Goal: Check status: Check status

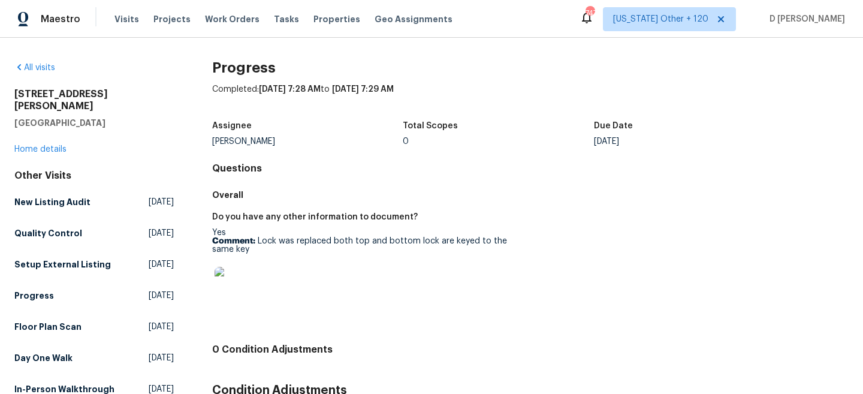
scroll to position [42, 0]
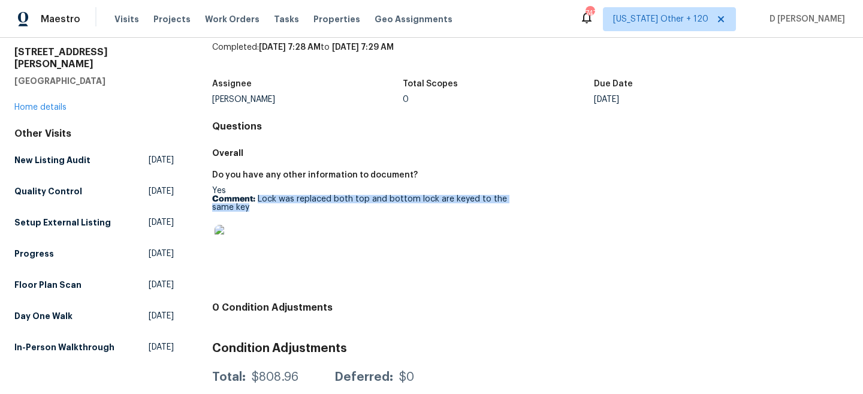
drag, startPoint x: 258, startPoint y: 197, endPoint x: 272, endPoint y: 207, distance: 17.3
click at [273, 208] on p "Comment: Lock was replaced both top and bottom lock are keyed to the same key" at bounding box center [366, 203] width 309 height 17
copy p "Lock was replaced both top and bottom lock are keyed to the same key"
click at [43, 103] on link "Home details" at bounding box center [40, 107] width 52 height 8
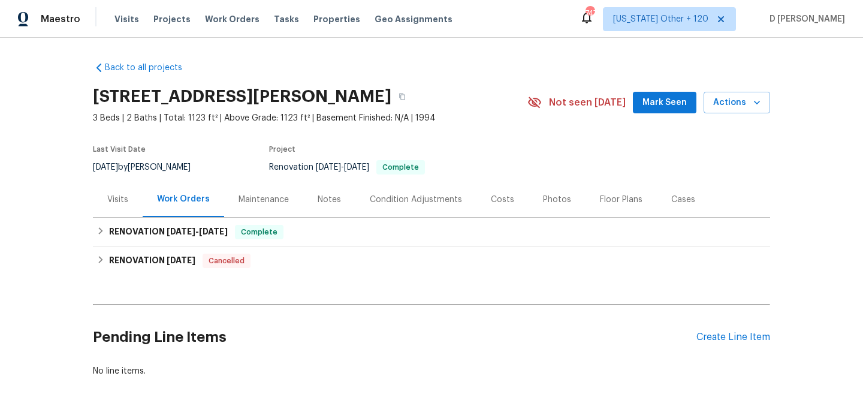
click at [110, 198] on div "Visits" at bounding box center [117, 200] width 21 height 12
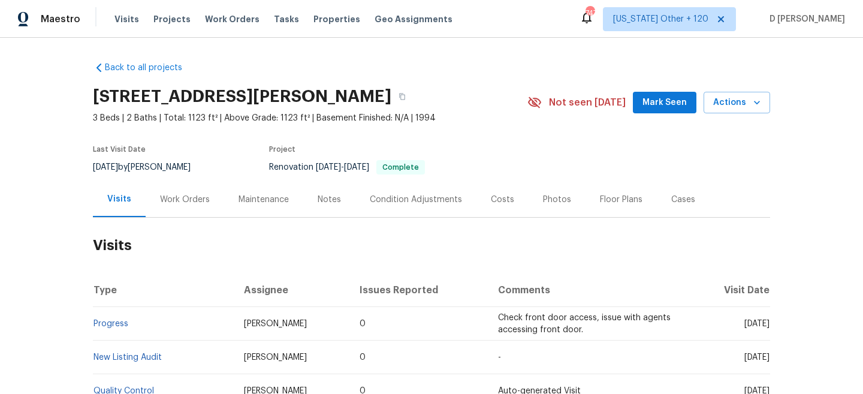
scroll to position [77, 0]
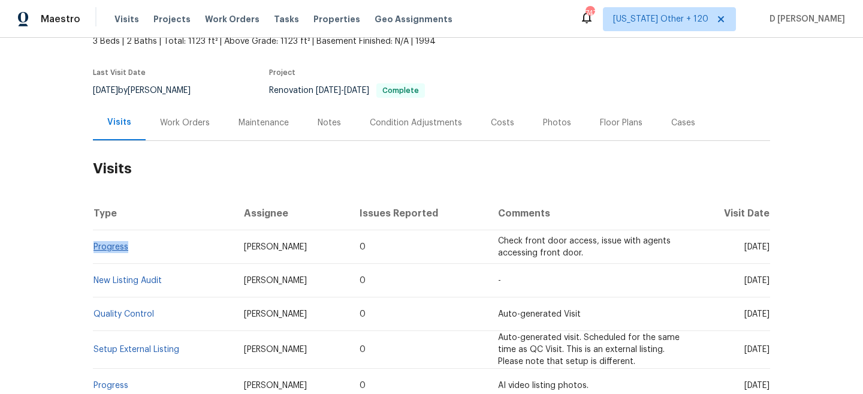
drag, startPoint x: 131, startPoint y: 248, endPoint x: 93, endPoint y: 248, distance: 37.8
click at [93, 248] on td "Progress" at bounding box center [164, 247] width 142 height 34
copy link "Progress"
click at [146, 243] on td "Progress" at bounding box center [164, 247] width 142 height 34
click at [109, 247] on link "Progress" at bounding box center [111, 247] width 35 height 8
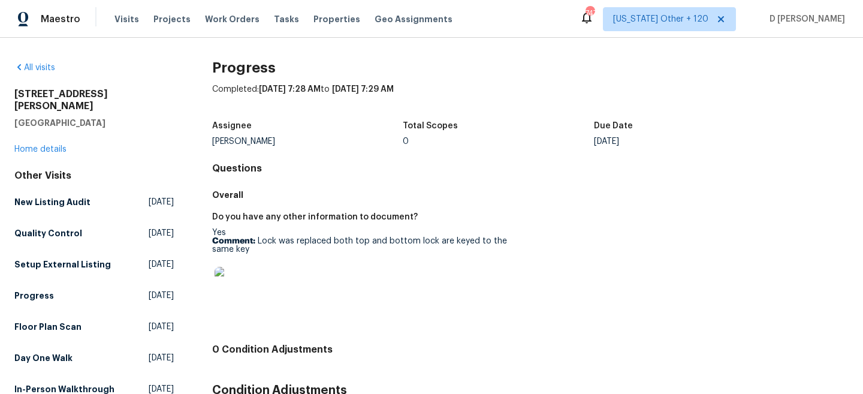
scroll to position [44, 0]
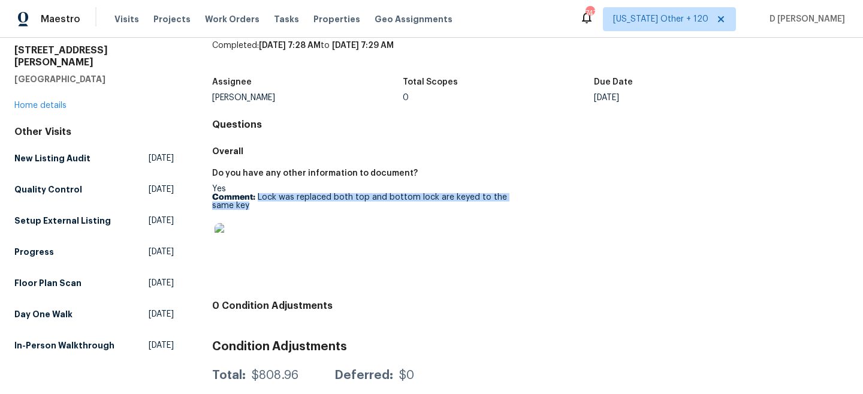
drag, startPoint x: 257, startPoint y: 195, endPoint x: 273, endPoint y: 204, distance: 18.8
click at [273, 204] on p "Comment: Lock was replaced both top and bottom lock are keyed to the same key" at bounding box center [366, 201] width 309 height 17
copy p "Lock was replaced both top and bottom lock are keyed to the same key"
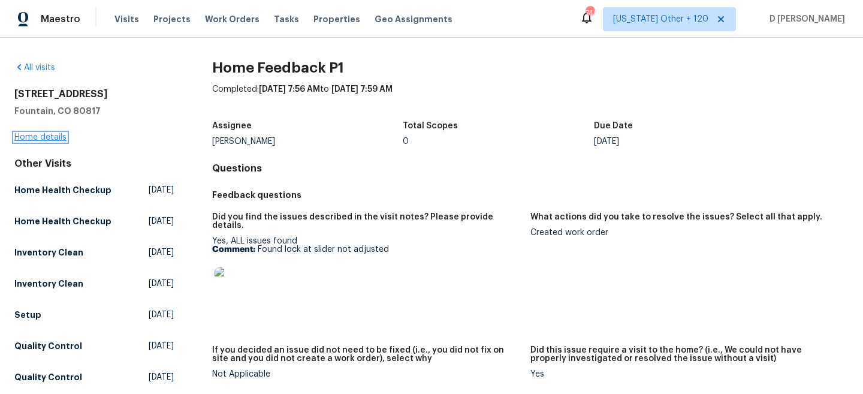
click at [52, 137] on link "Home details" at bounding box center [40, 137] width 52 height 8
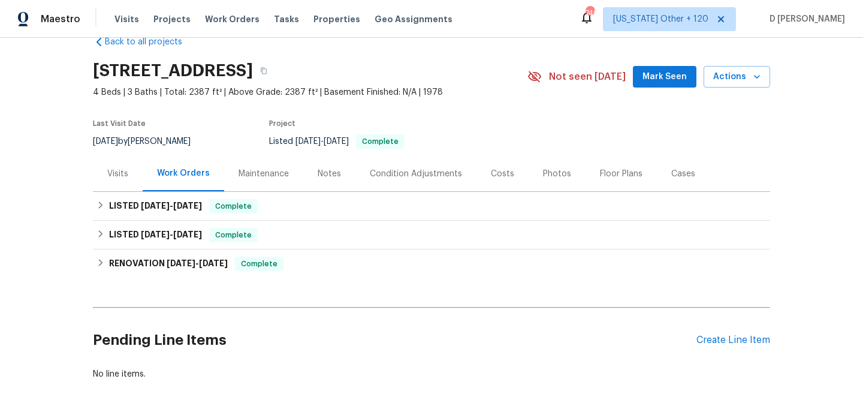
scroll to position [27, 0]
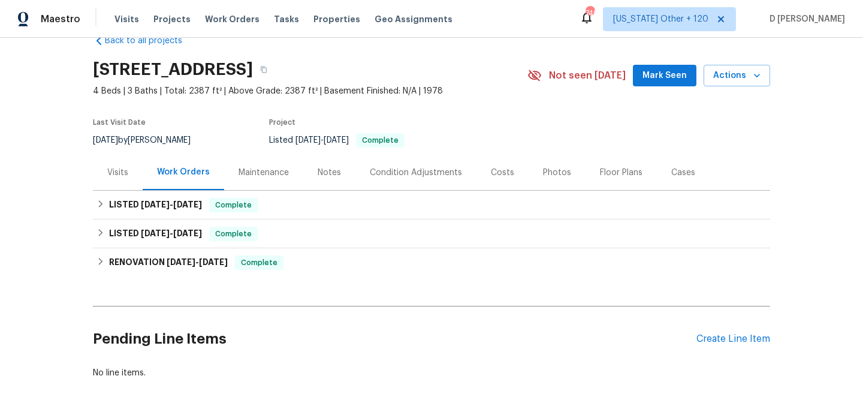
click at [127, 168] on div "Visits" at bounding box center [117, 173] width 21 height 12
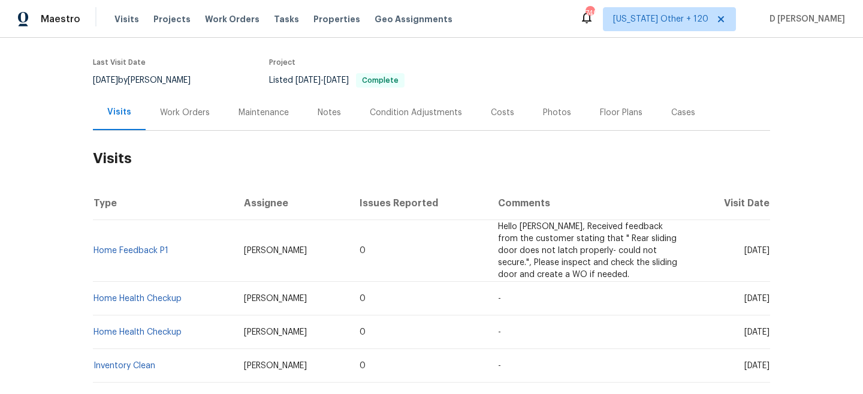
scroll to position [100, 0]
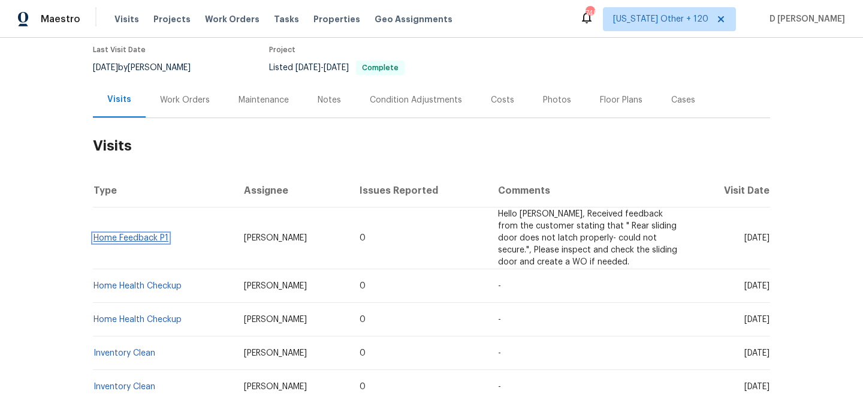
click at [124, 240] on link "Home Feedback P1" at bounding box center [131, 238] width 75 height 8
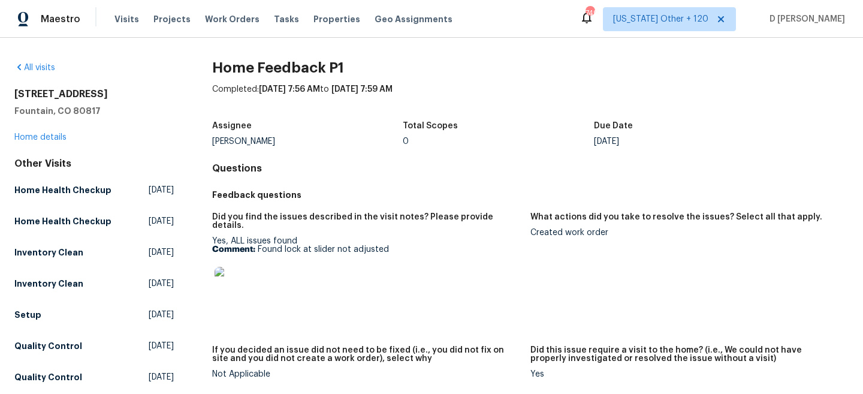
scroll to position [47, 0]
